Goal: Task Accomplishment & Management: Complete application form

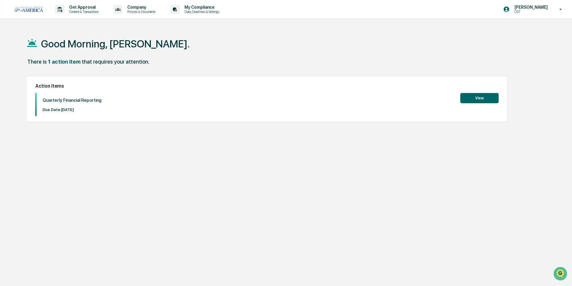
click at [472, 93] on button "View" at bounding box center [480, 98] width 38 height 10
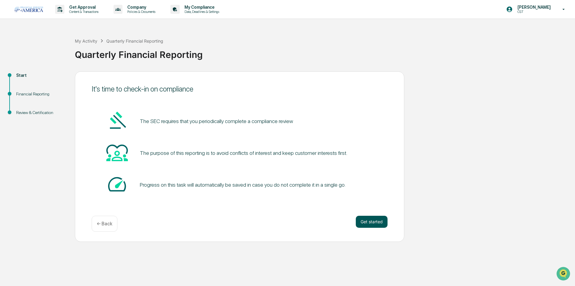
click at [364, 224] on button "Get started" at bounding box center [372, 221] width 32 height 12
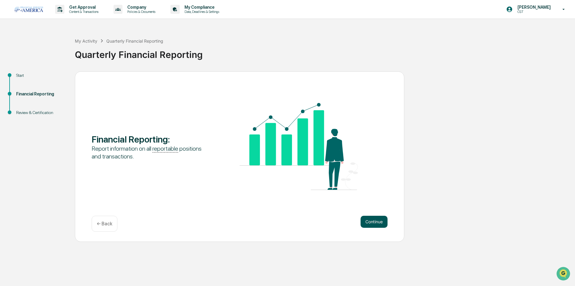
click at [363, 221] on button "Continue" at bounding box center [374, 221] width 27 height 12
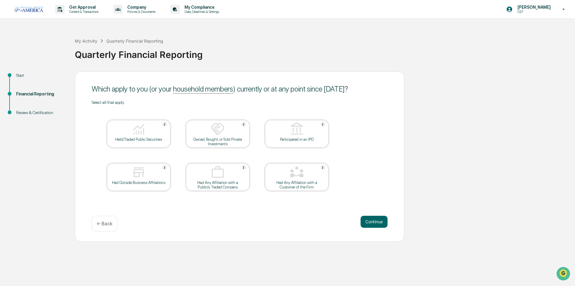
click at [100, 220] on div "← Back" at bounding box center [105, 223] width 26 height 16
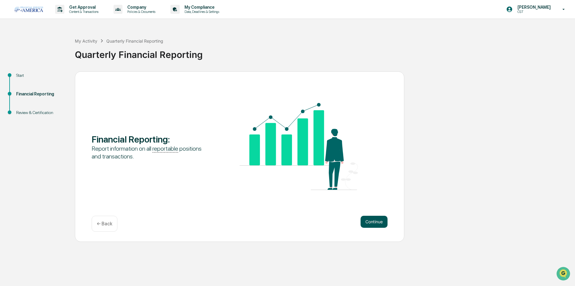
click at [373, 223] on button "Continue" at bounding box center [374, 221] width 27 height 12
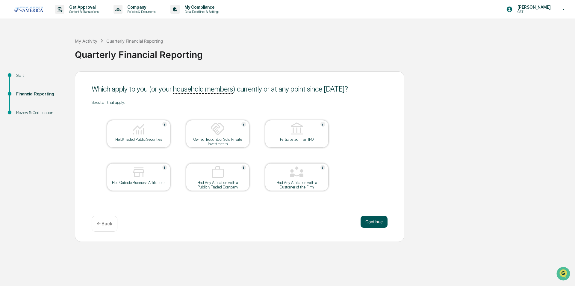
click at [378, 223] on button "Continue" at bounding box center [374, 221] width 27 height 12
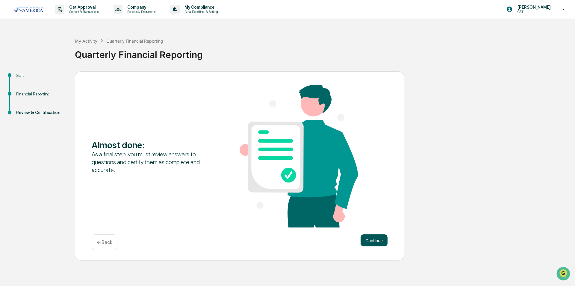
click at [378, 238] on button "Continue" at bounding box center [374, 240] width 27 height 12
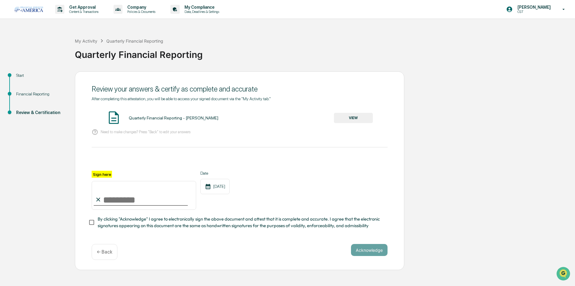
click at [114, 197] on input "Sign here" at bounding box center [144, 195] width 105 height 29
type input "**********"
click at [386, 252] on button "Acknowledge" at bounding box center [369, 250] width 37 height 12
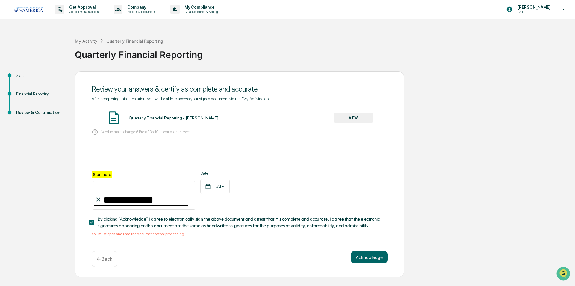
click at [344, 116] on button "VIEW" at bounding box center [353, 118] width 39 height 10
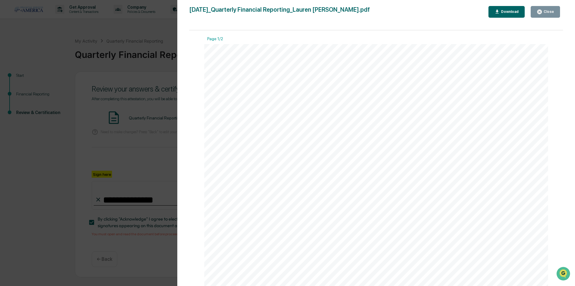
click at [540, 13] on icon "button" at bounding box center [540, 12] width 6 height 6
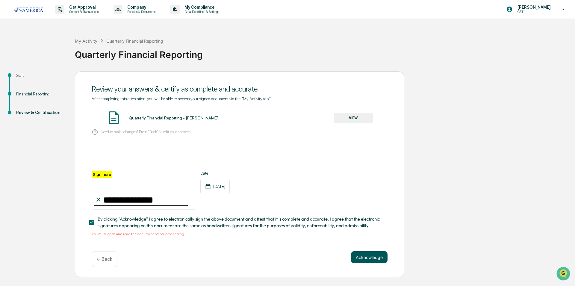
click at [364, 258] on button "Acknowledge" at bounding box center [369, 257] width 37 height 12
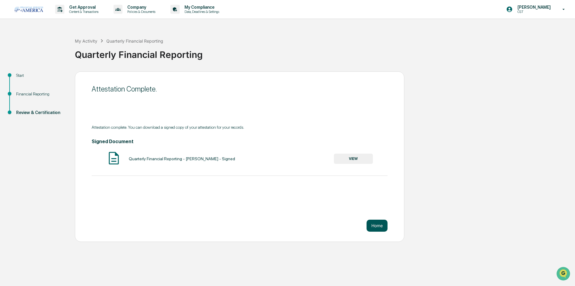
click at [375, 226] on button "Home" at bounding box center [377, 225] width 21 height 12
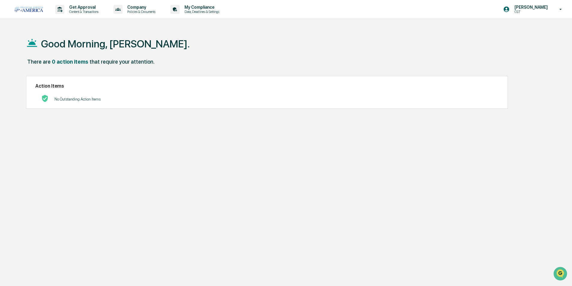
drag, startPoint x: 199, startPoint y: 7, endPoint x: 189, endPoint y: 25, distance: 21.2
click at [200, 8] on p "My Compliance" at bounding box center [201, 7] width 43 height 5
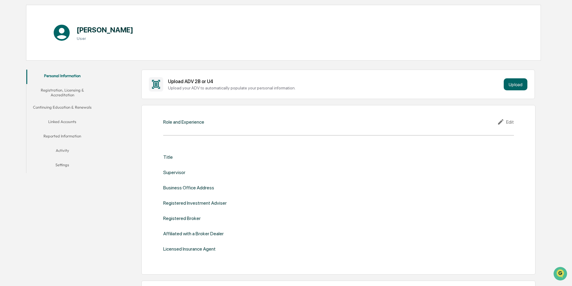
scroll to position [60, 0]
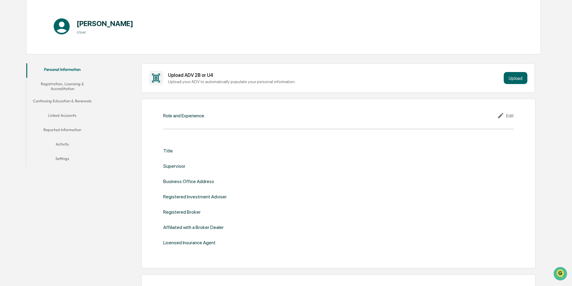
click at [180, 168] on div "Supervisor" at bounding box center [174, 166] width 22 height 6
